Goal: Task Accomplishment & Management: Use online tool/utility

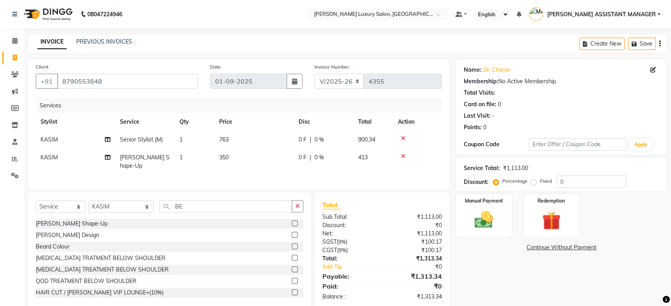
select select "4712"
select select "service"
select select "86196"
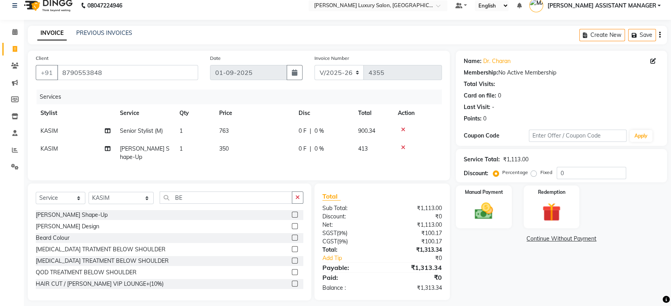
scroll to position [13, 0]
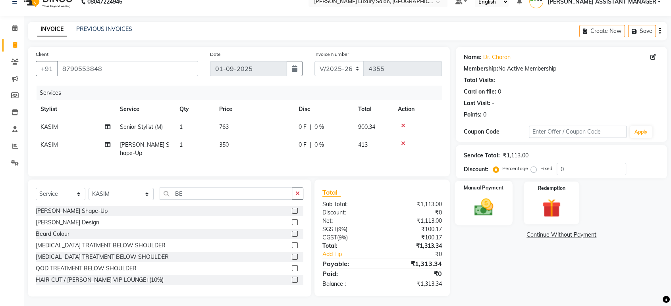
click at [467, 202] on div "Manual Payment" at bounding box center [484, 203] width 58 height 44
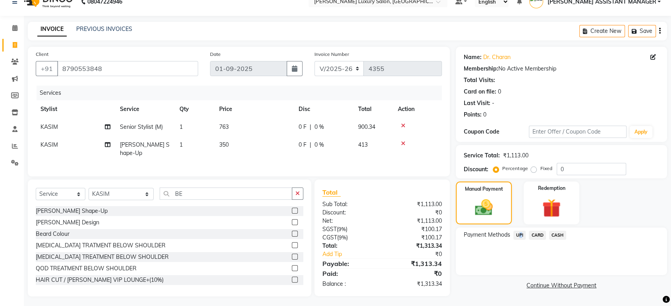
click at [520, 231] on span "UPI" at bounding box center [519, 235] width 12 height 9
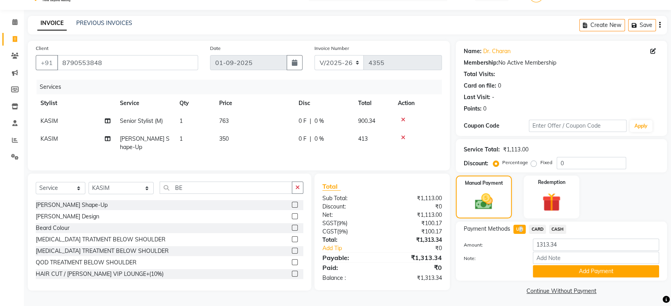
scroll to position [21, 0]
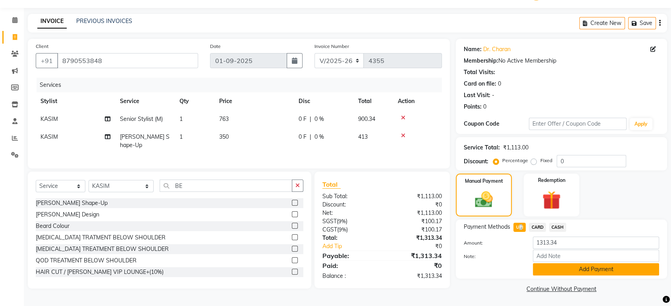
click at [552, 266] on button "Add Payment" at bounding box center [596, 270] width 126 height 12
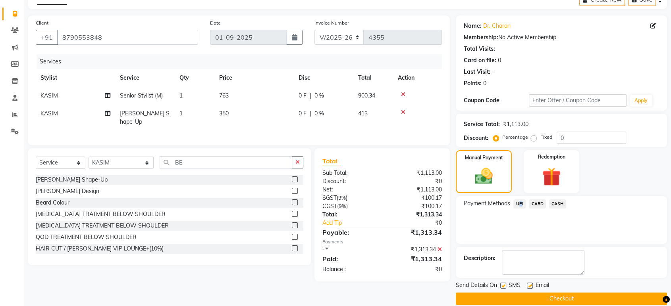
scroll to position [54, 0]
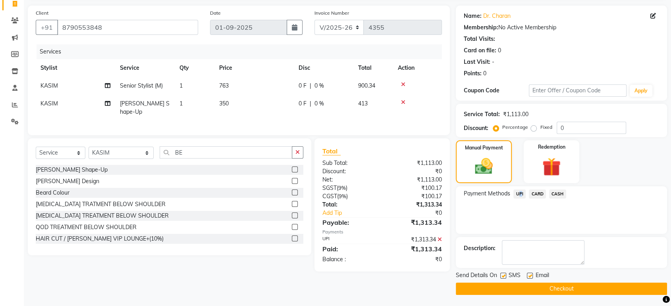
click at [533, 291] on button "Checkout" at bounding box center [561, 289] width 211 height 12
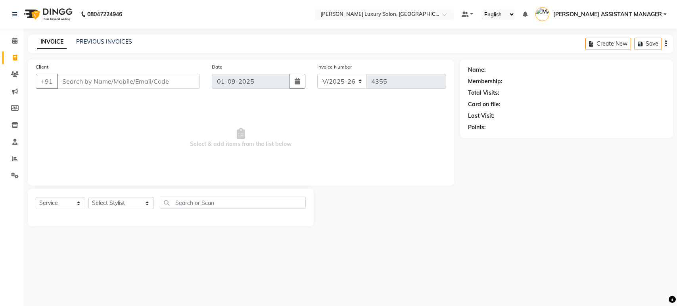
select select "4712"
select select "service"
